Goal: Navigation & Orientation: Find specific page/section

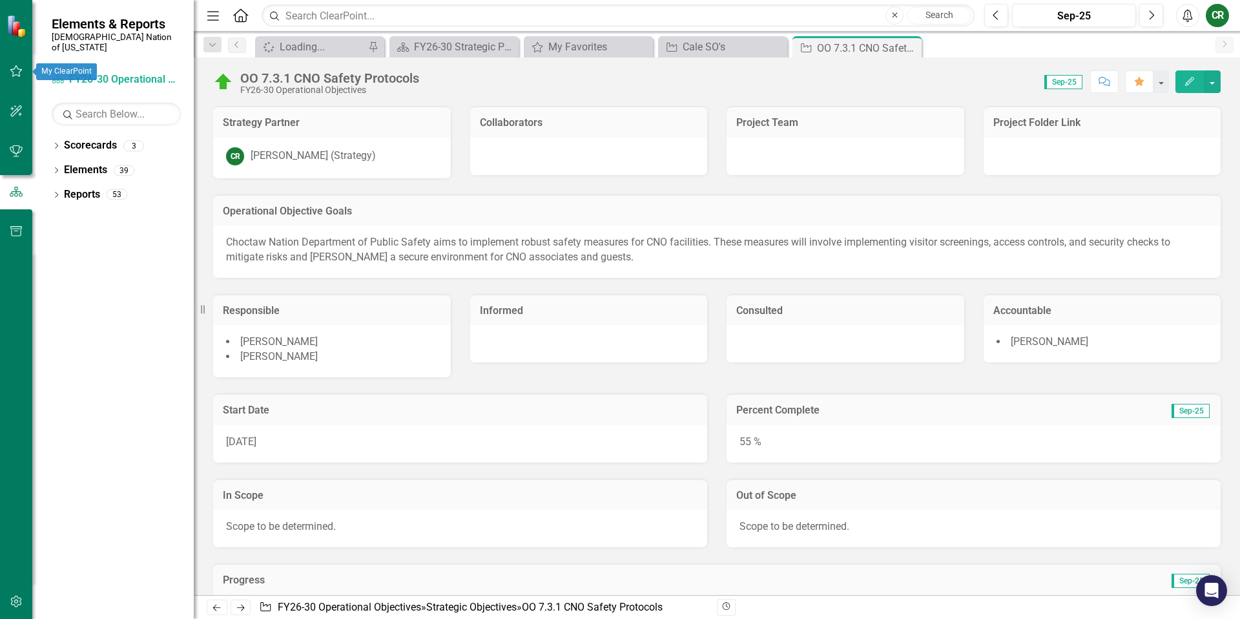
click at [19, 69] on icon "button" at bounding box center [16, 71] width 12 height 12
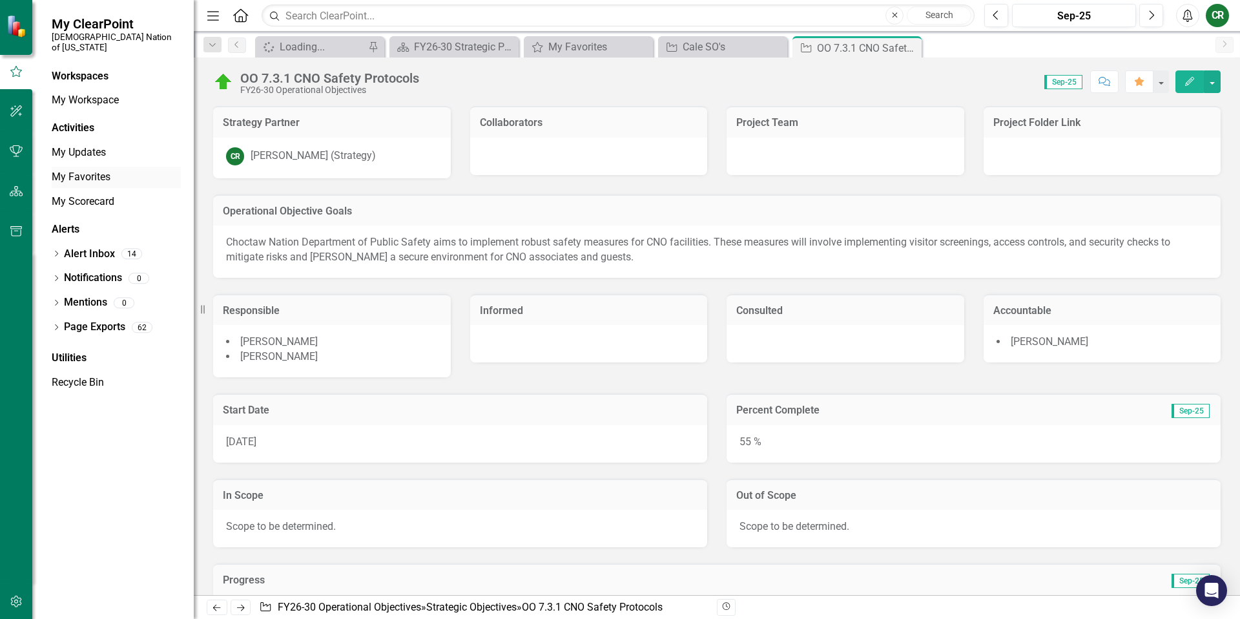
click at [93, 170] on link "My Favorites" at bounding box center [116, 177] width 129 height 15
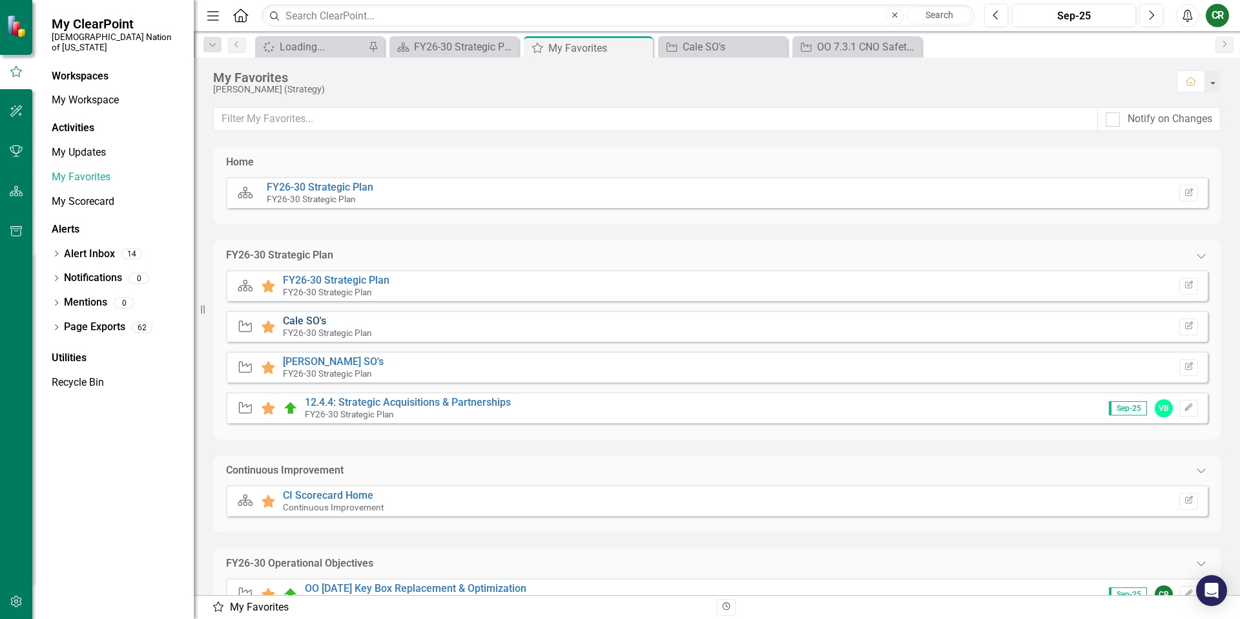
click at [302, 320] on link "Cale SO's" at bounding box center [304, 321] width 43 height 12
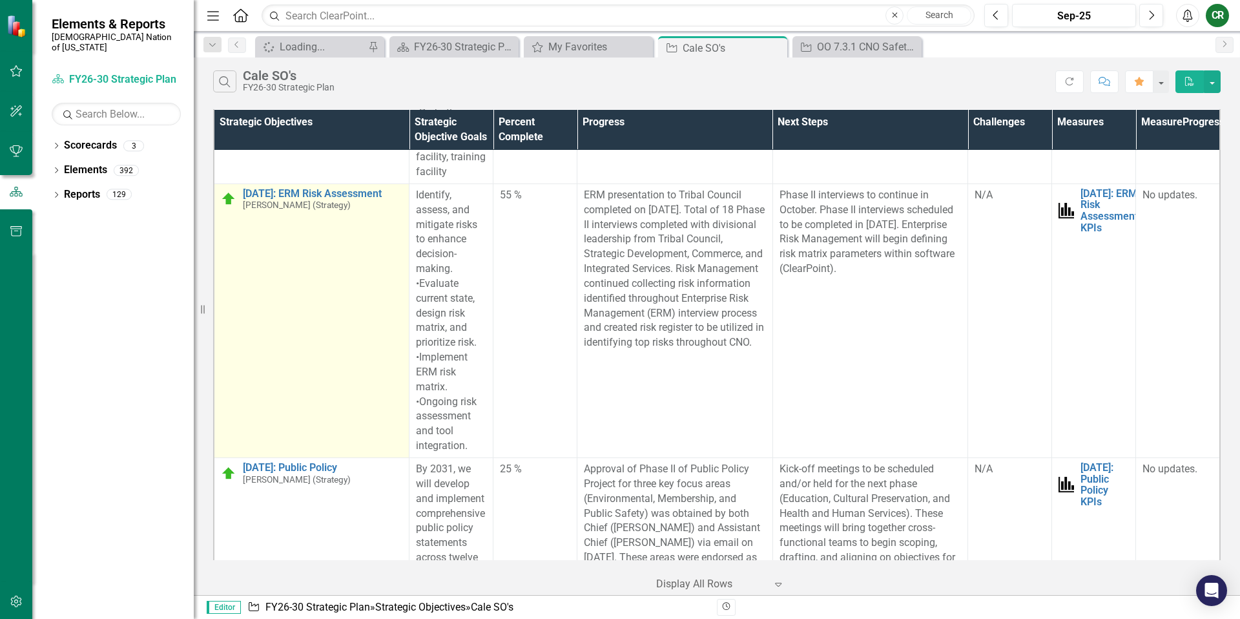
scroll to position [4652, 0]
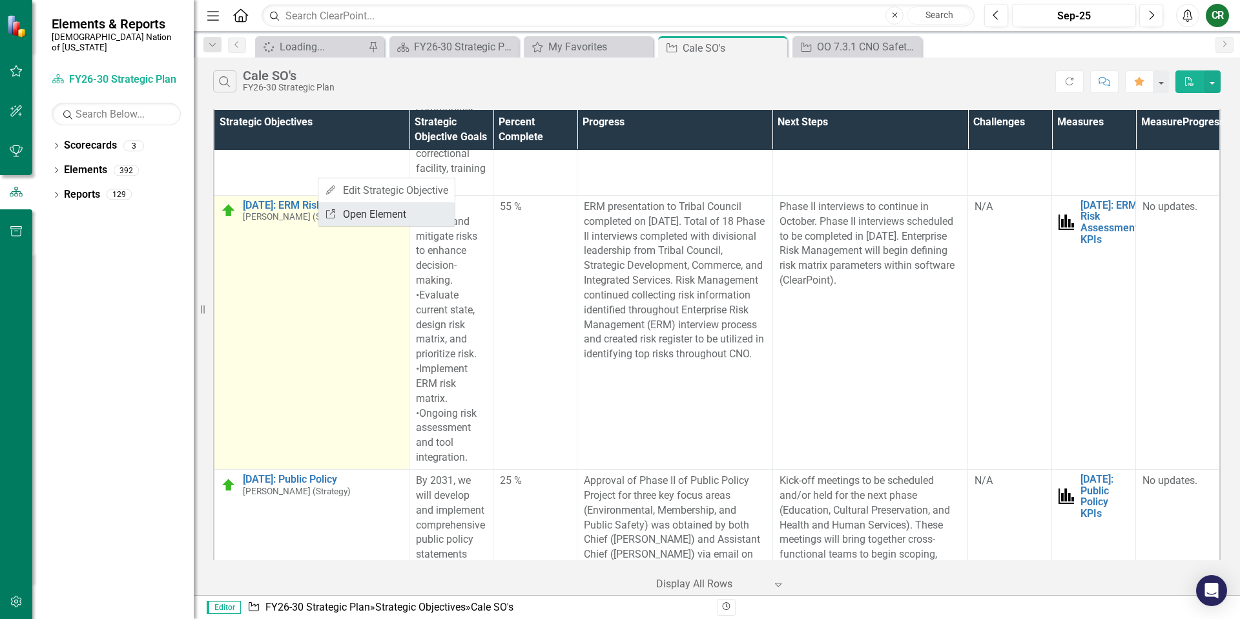
click at [347, 215] on link "Link Open Element" at bounding box center [386, 214] width 136 height 24
